Goal: Information Seeking & Learning: Learn about a topic

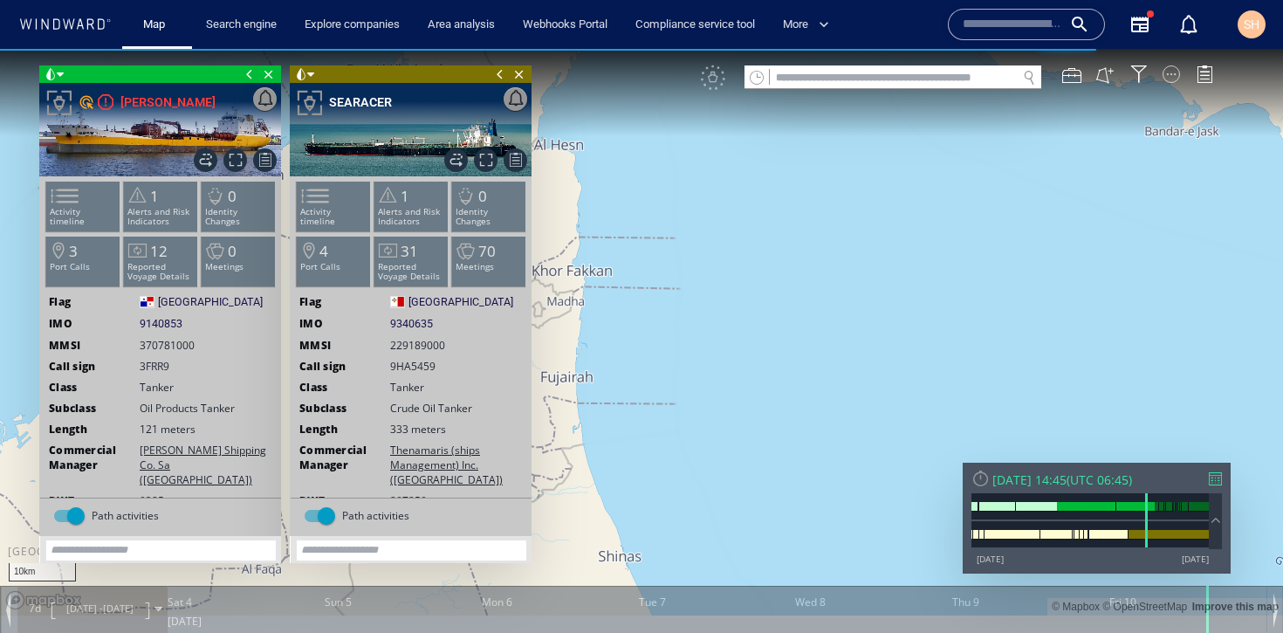
click at [1167, 73] on div at bounding box center [1171, 73] width 17 height 17
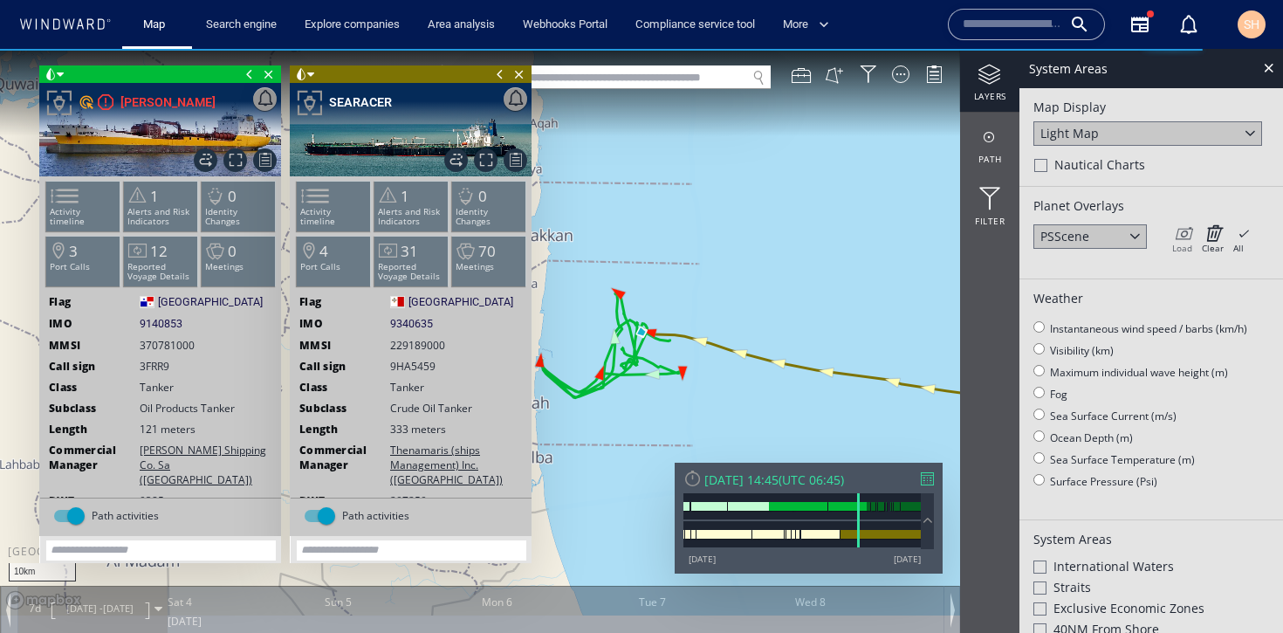
click at [1178, 236] on icon at bounding box center [1183, 232] width 20 height 17
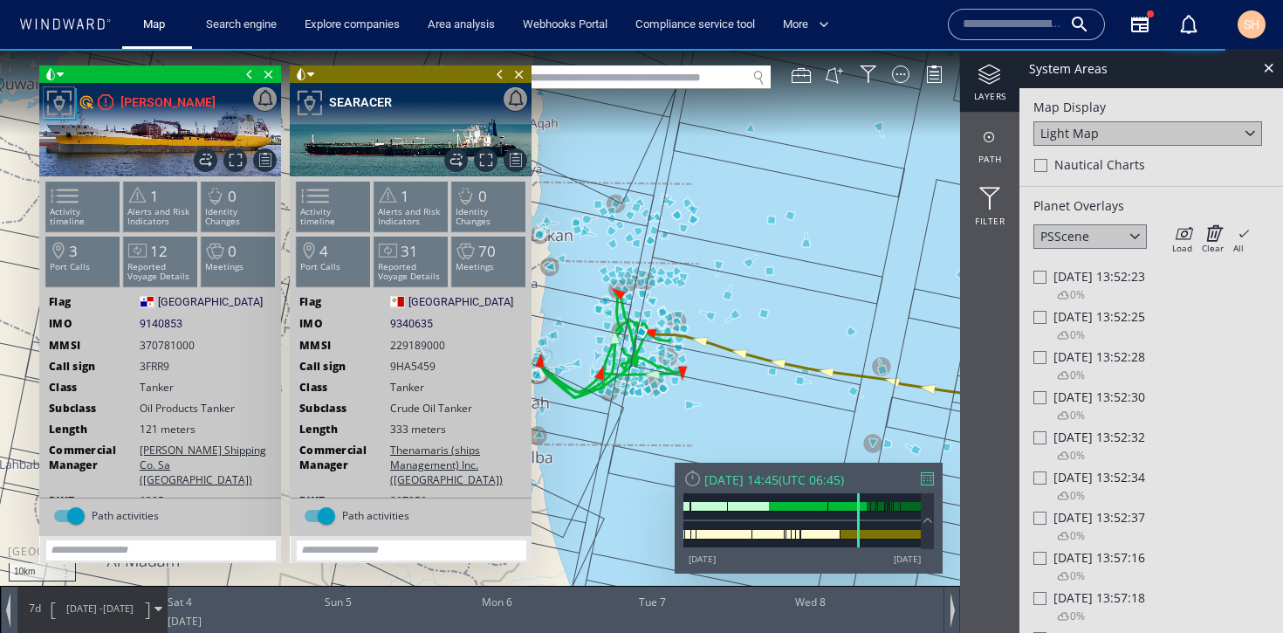
click at [499, 76] on span at bounding box center [500, 73] width 19 height 17
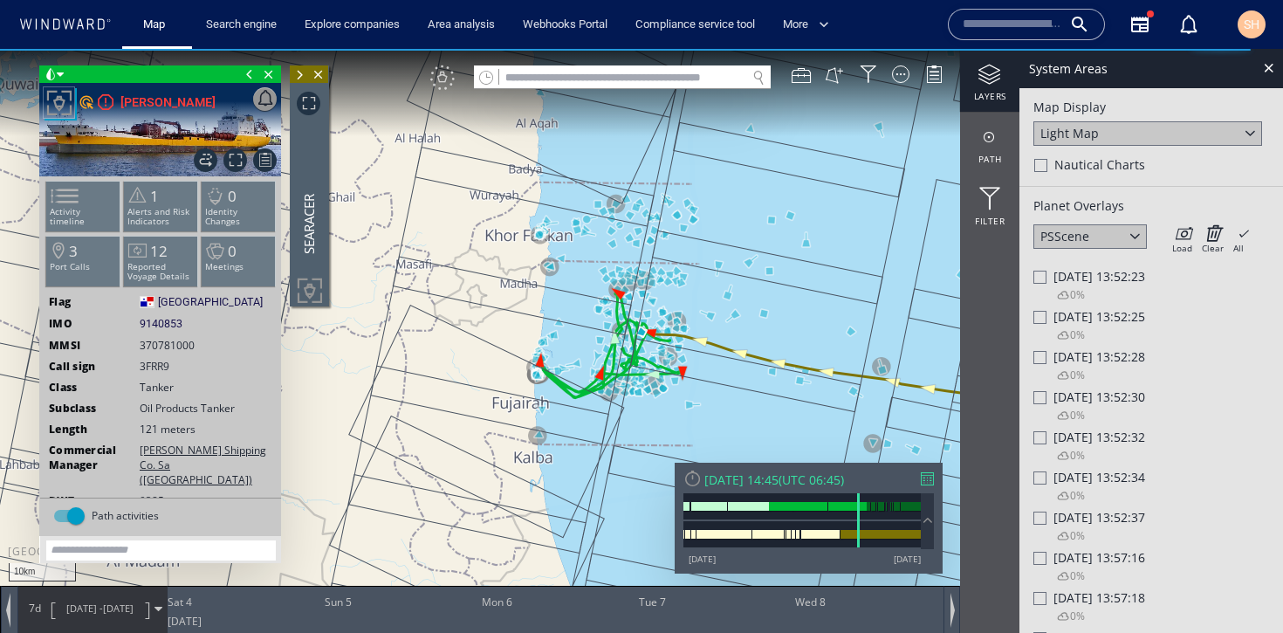
click at [441, 79] on div "VM" at bounding box center [442, 77] width 24 height 24
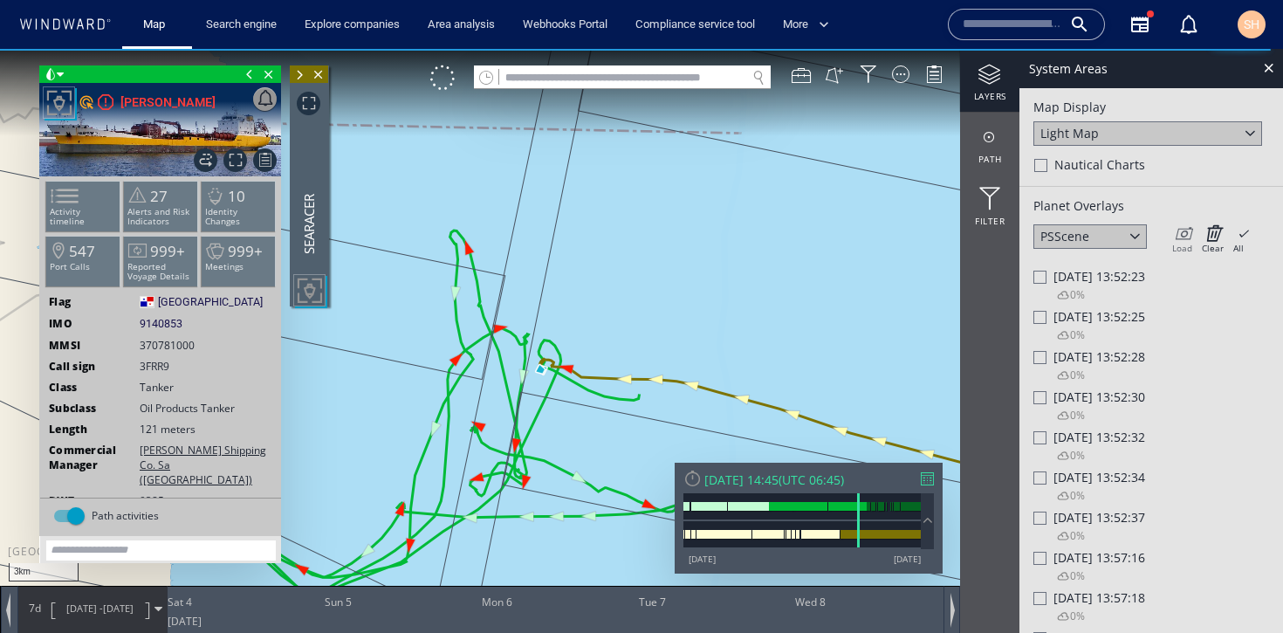
click at [1174, 241] on icon at bounding box center [1183, 232] width 20 height 17
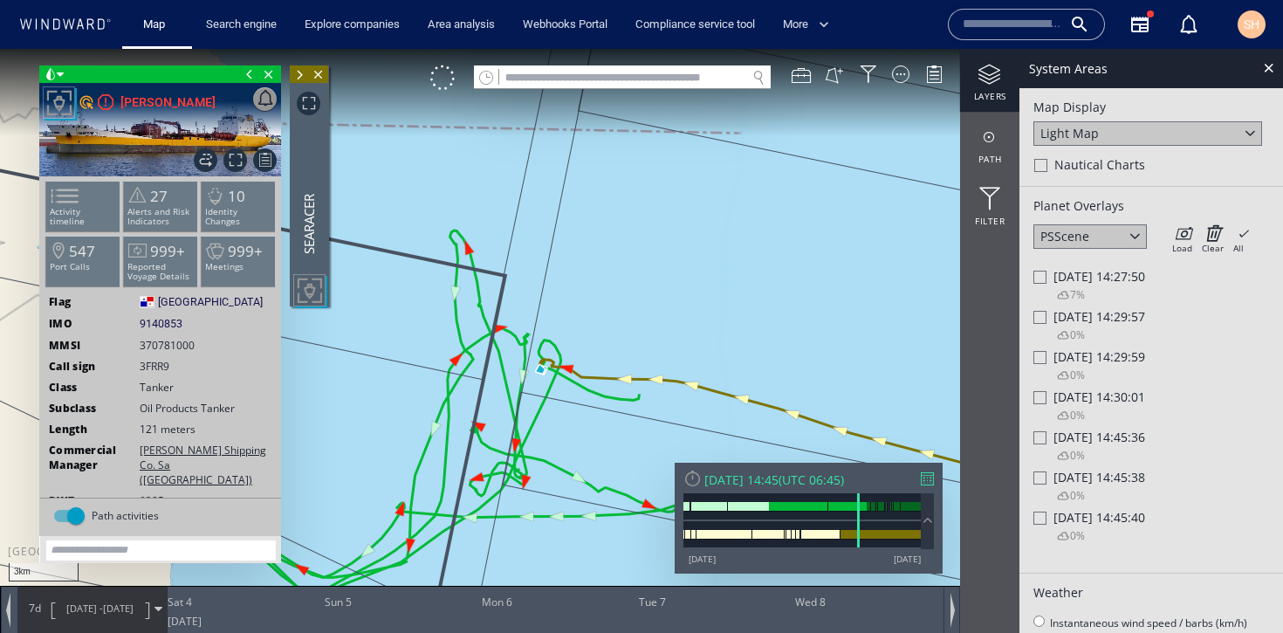
click at [1043, 360] on div at bounding box center [1040, 357] width 13 height 13
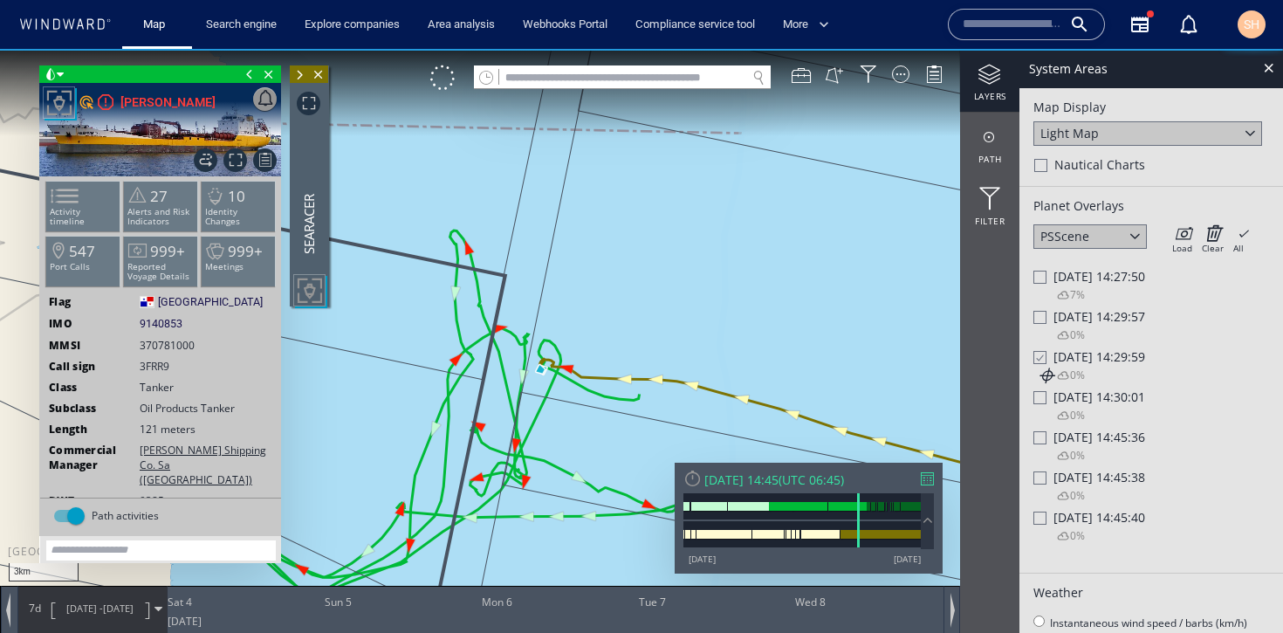
click at [1042, 359] on div at bounding box center [1039, 357] width 13 height 15
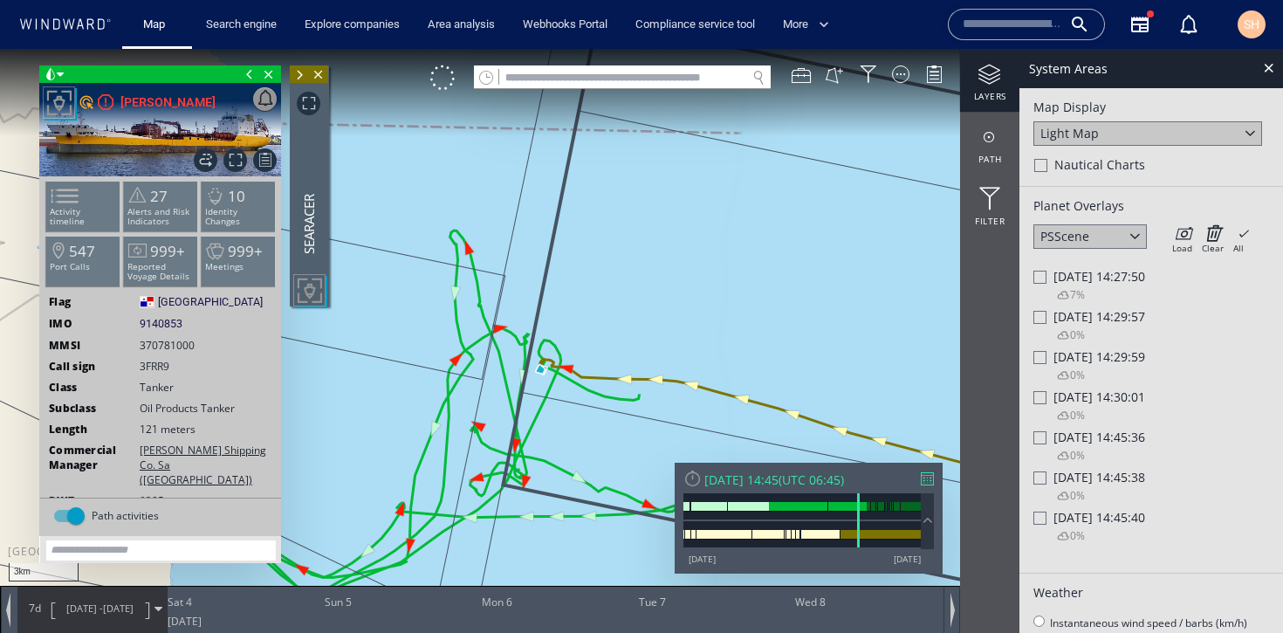
click at [1051, 492] on div "0%" at bounding box center [1061, 497] width 48 height 24
click at [1048, 482] on div "Fri 10/06/2022 14:45:38" at bounding box center [1152, 477] width 236 height 17
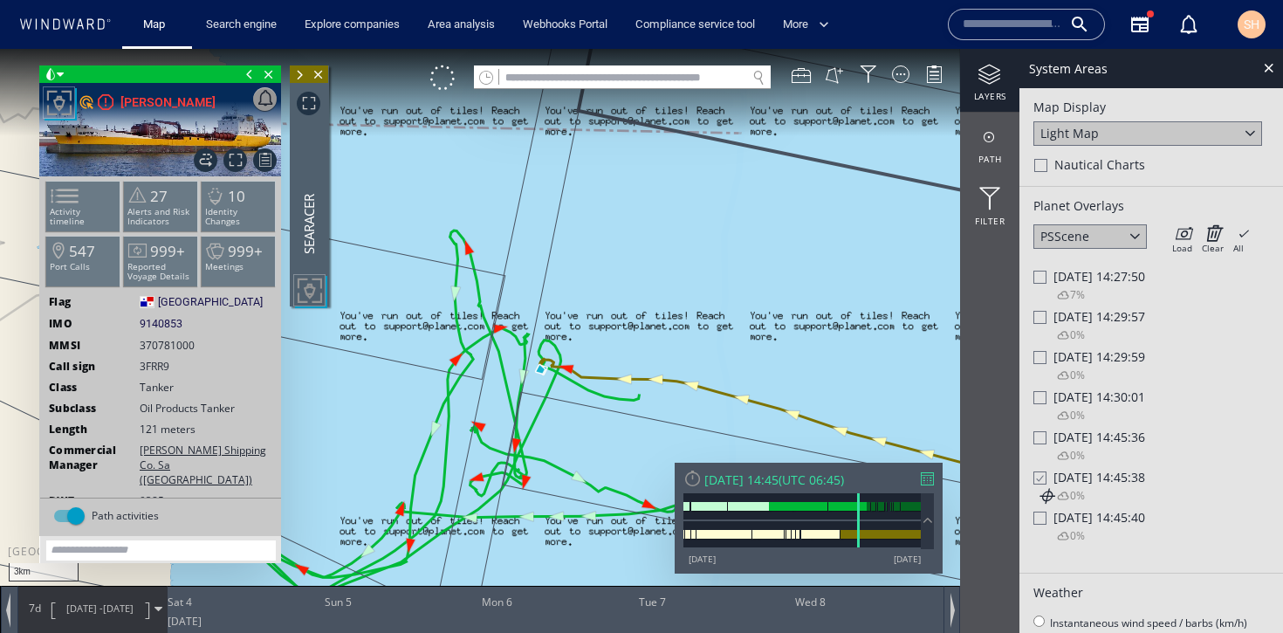
click at [1039, 483] on div at bounding box center [1039, 478] width 13 height 15
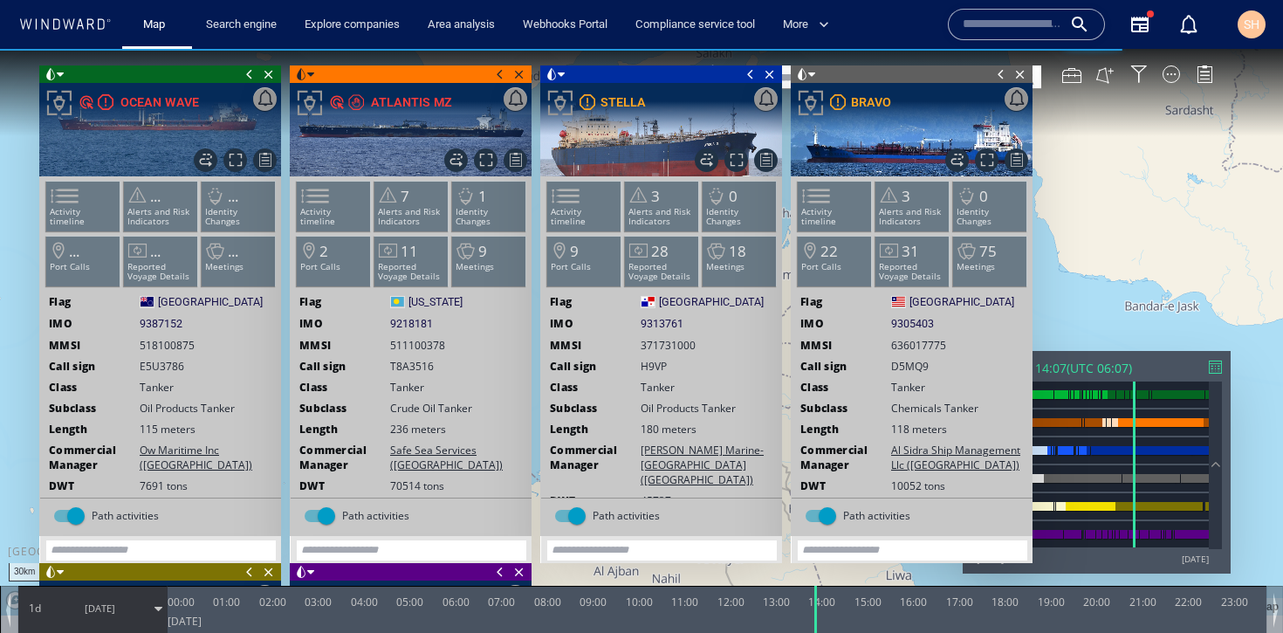
click at [998, 72] on span at bounding box center [1001, 73] width 19 height 17
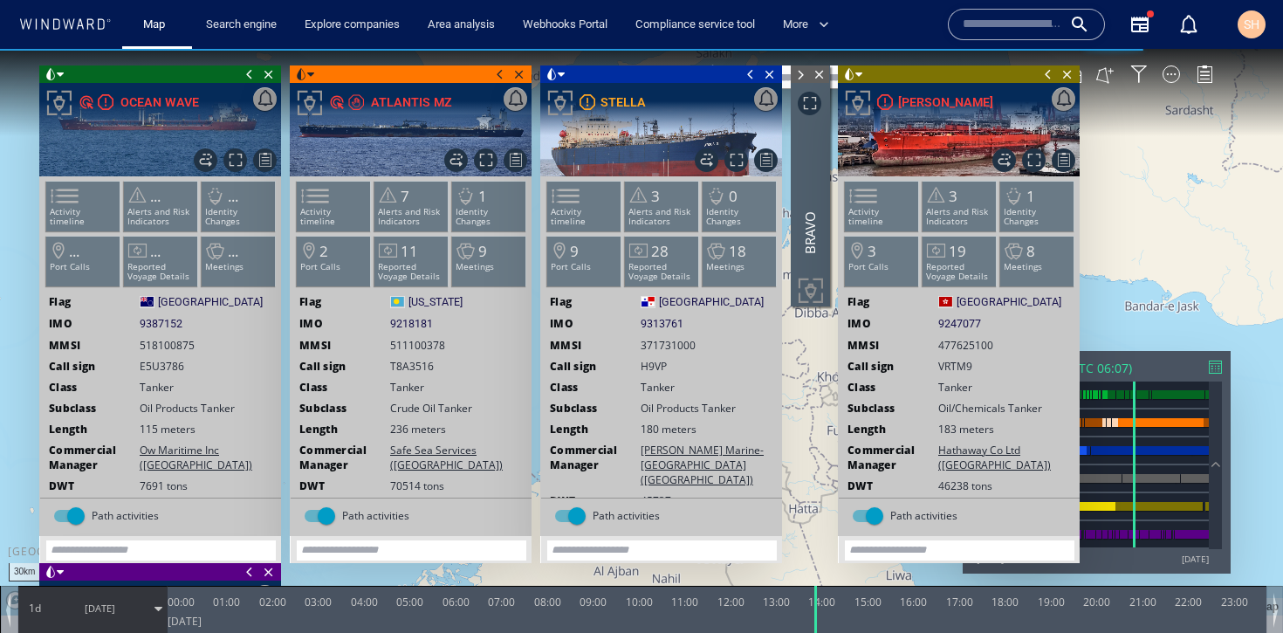
click at [751, 72] on span at bounding box center [750, 73] width 19 height 17
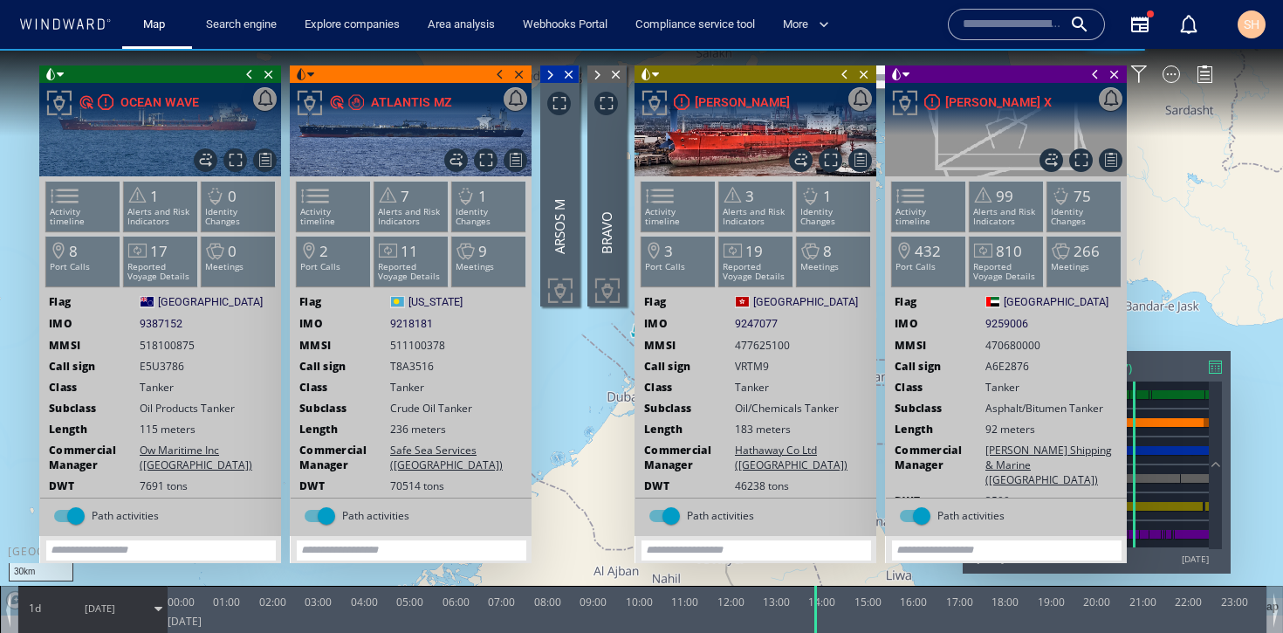
click at [847, 76] on span at bounding box center [845, 73] width 19 height 17
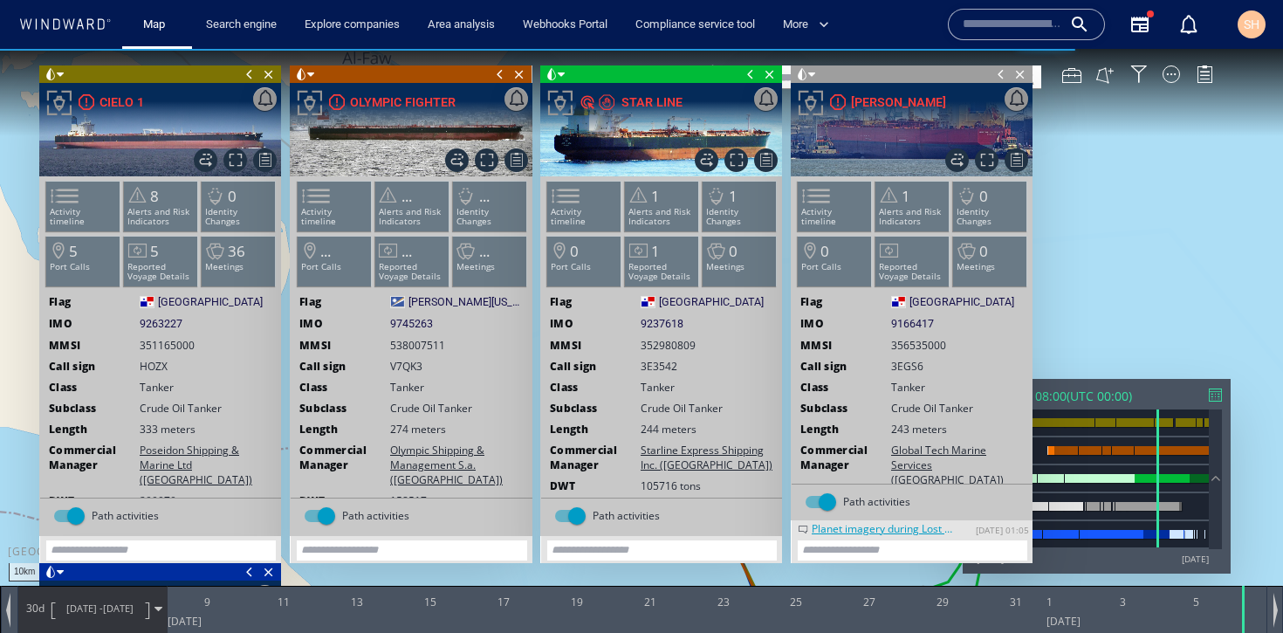
click at [996, 74] on span at bounding box center [1001, 73] width 19 height 17
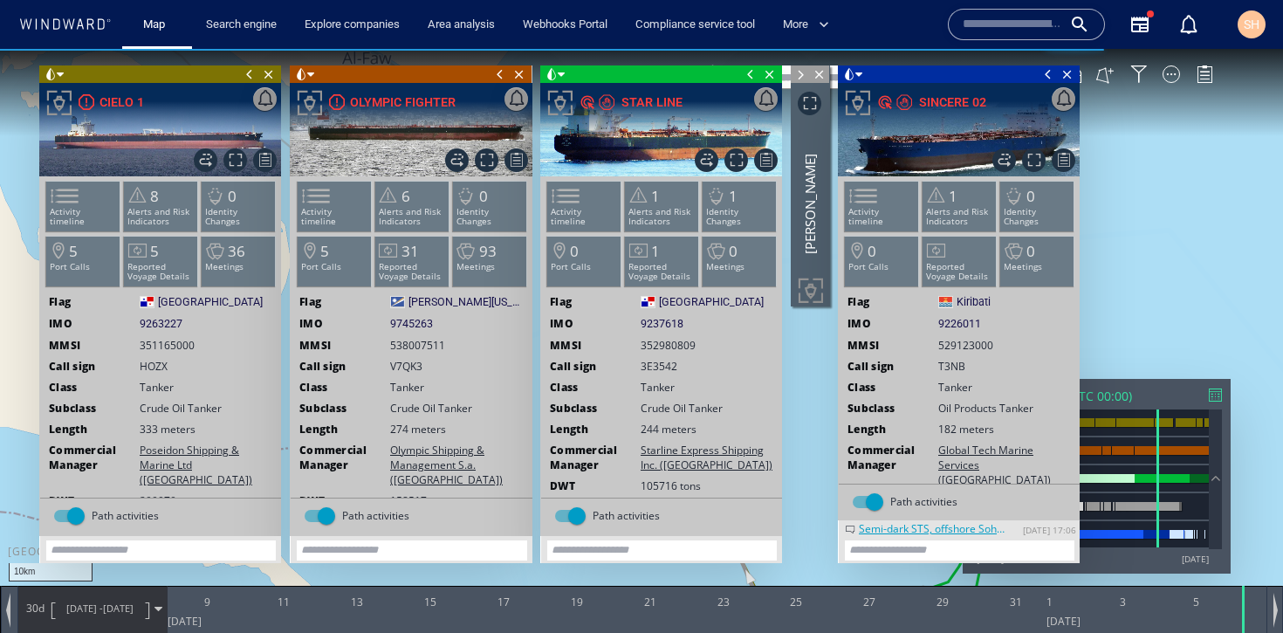
click at [754, 80] on span at bounding box center [750, 73] width 19 height 17
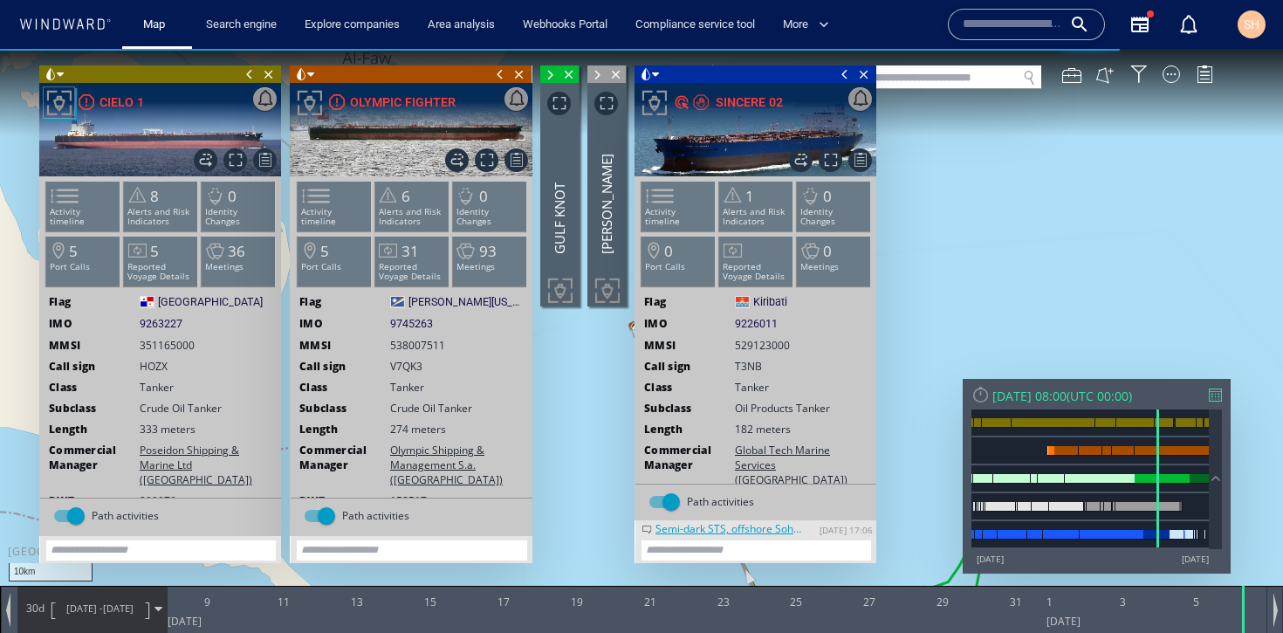
click at [841, 72] on span at bounding box center [845, 73] width 19 height 17
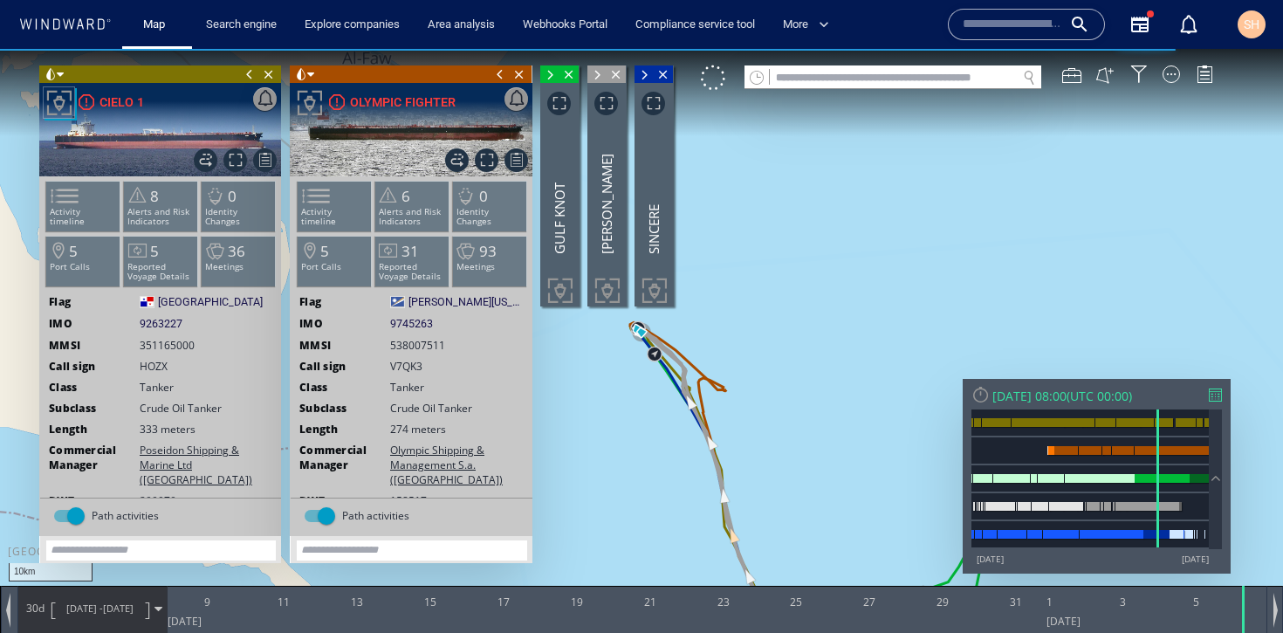
click at [496, 75] on span at bounding box center [500, 73] width 19 height 17
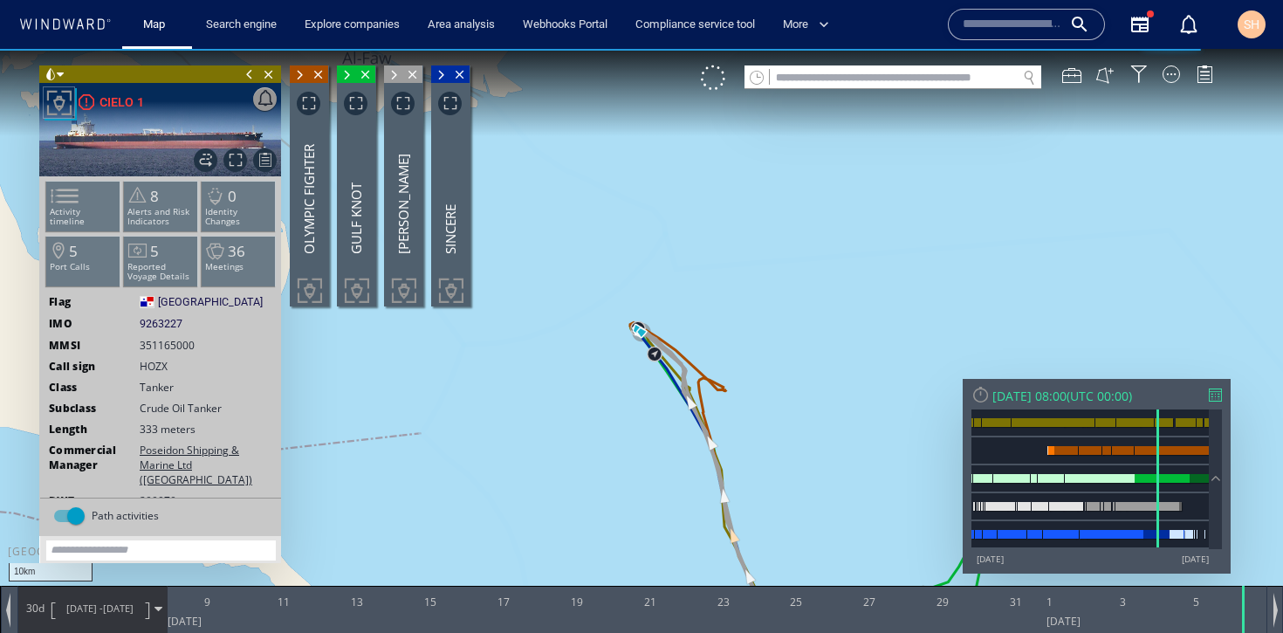
click at [249, 74] on span at bounding box center [249, 73] width 19 height 17
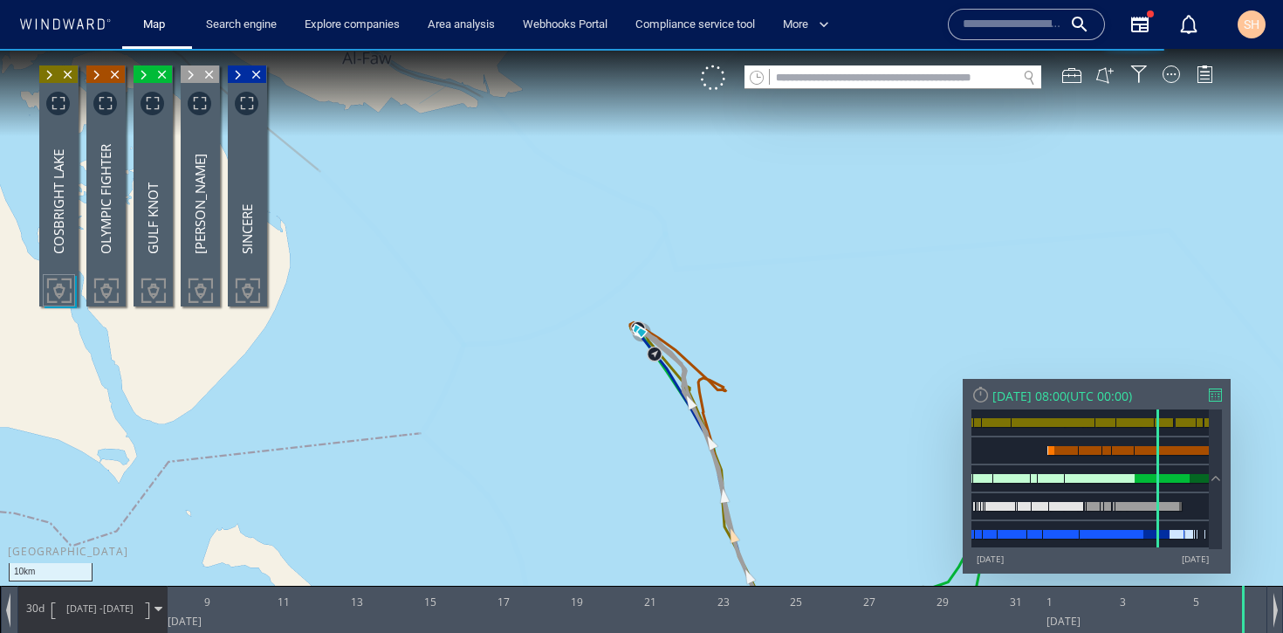
click at [1181, 79] on div "VM" at bounding box center [966, 77] width 530 height 24
click at [1169, 79] on div at bounding box center [1171, 73] width 17 height 17
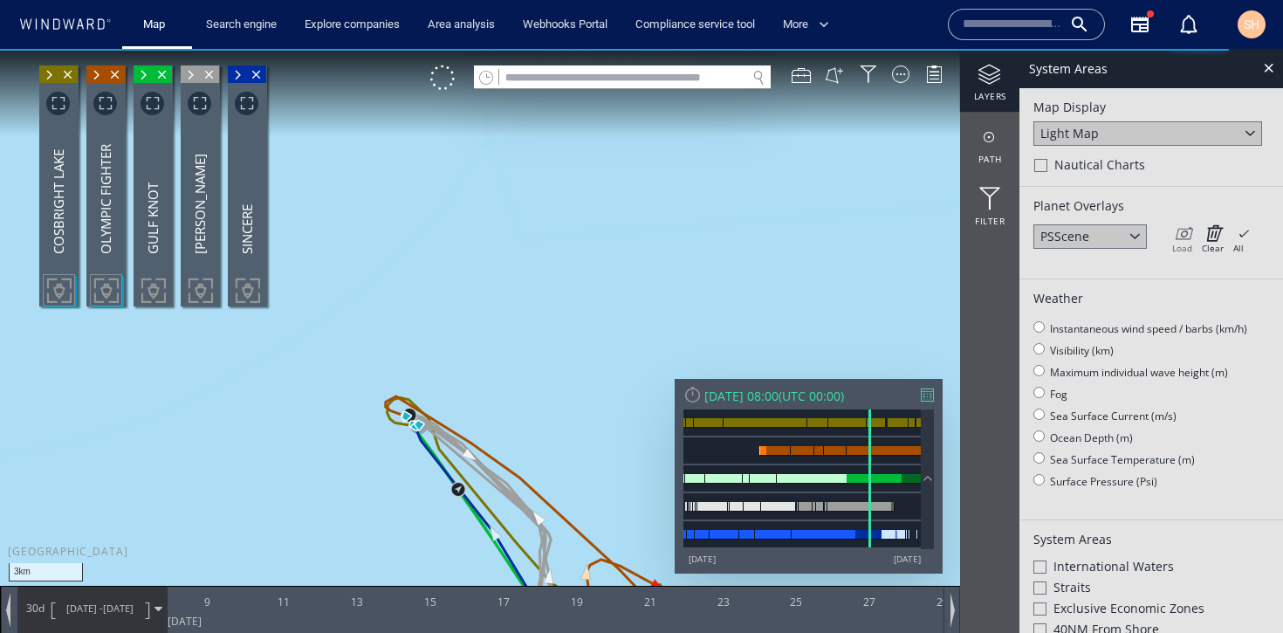
click at [1189, 245] on div "Load" at bounding box center [1183, 248] width 20 height 12
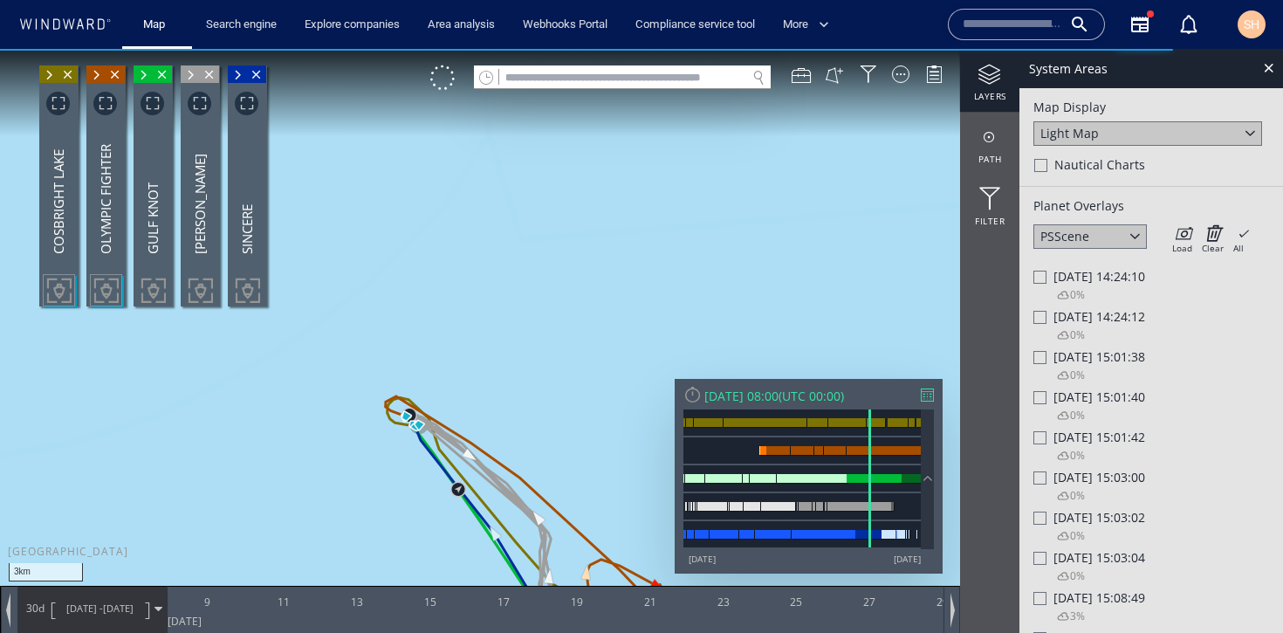
drag, startPoint x: 619, startPoint y: 316, endPoint x: 650, endPoint y: 213, distance: 107.7
click at [650, 213] on canvas "Map" at bounding box center [641, 332] width 1283 height 567
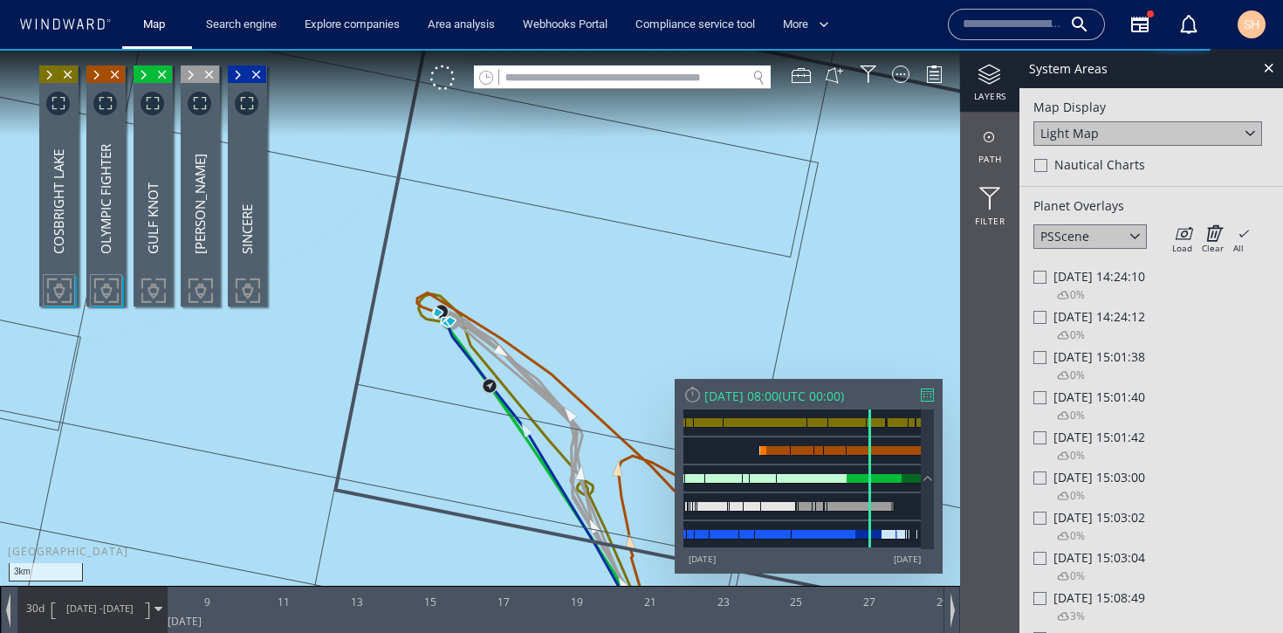
click at [1083, 275] on span "[DATE] 14:24:10" at bounding box center [1100, 276] width 92 height 17
